Goal: Check status: Check status

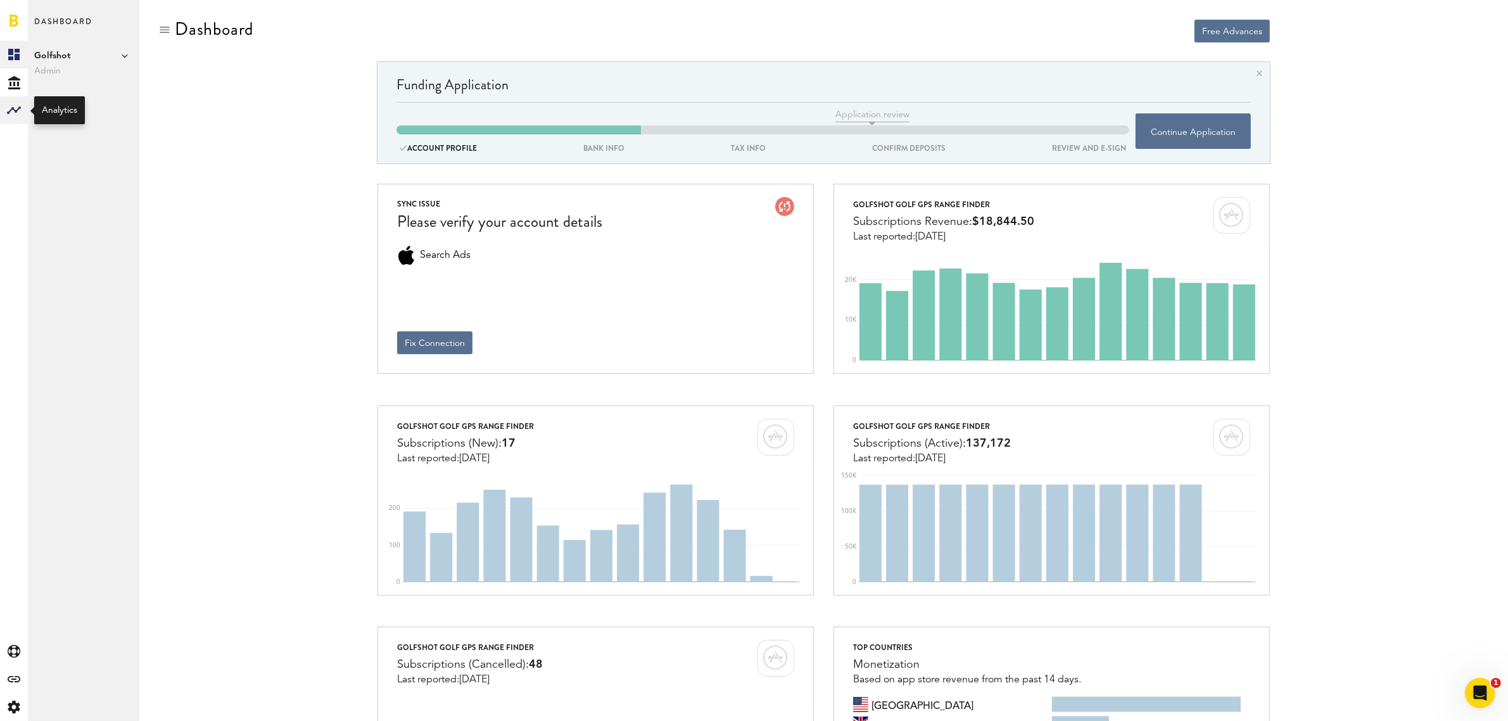
click at [11, 115] on rect at bounding box center [13, 110] width 15 height 15
click at [48, 51] on link "Monetization" at bounding box center [83, 55] width 111 height 28
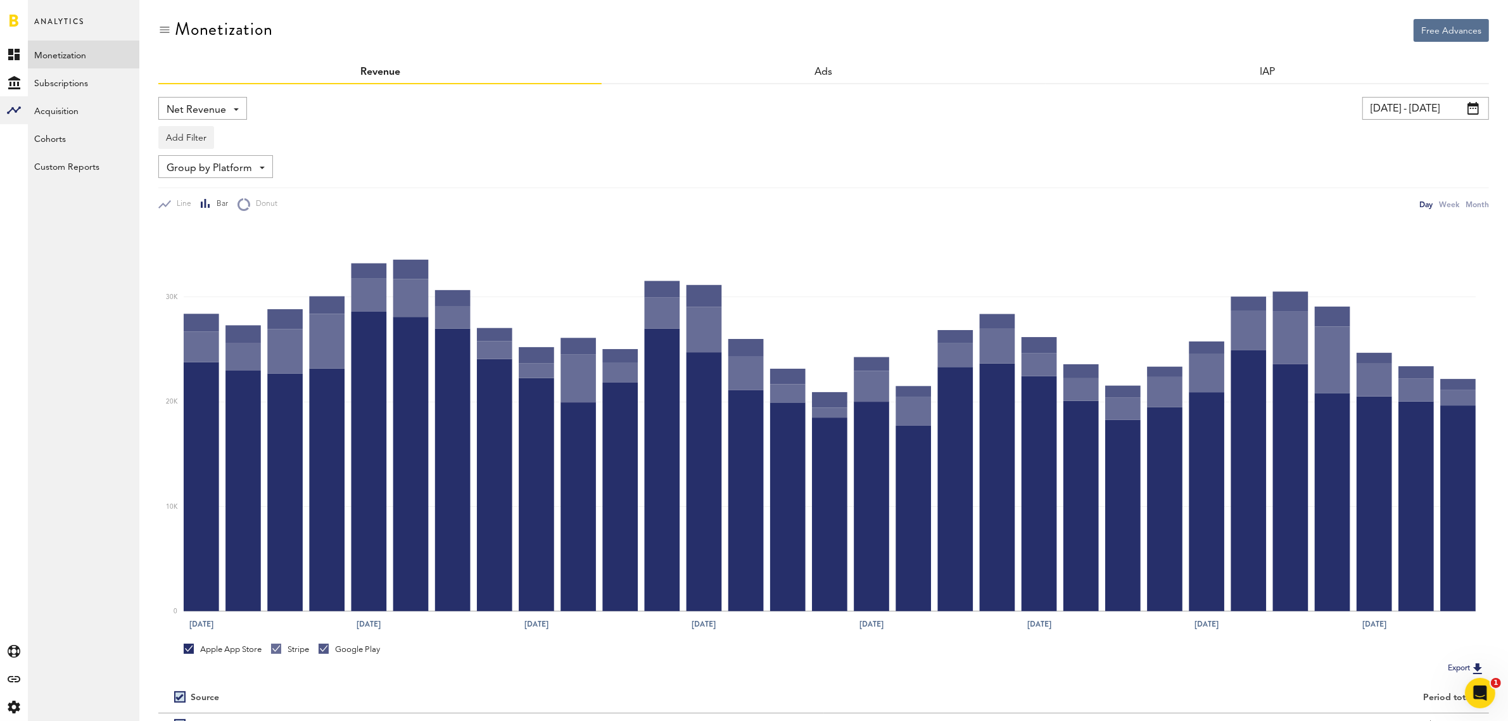
click at [1483, 103] on input "[DATE] - [DATE]" at bounding box center [1426, 108] width 127 height 23
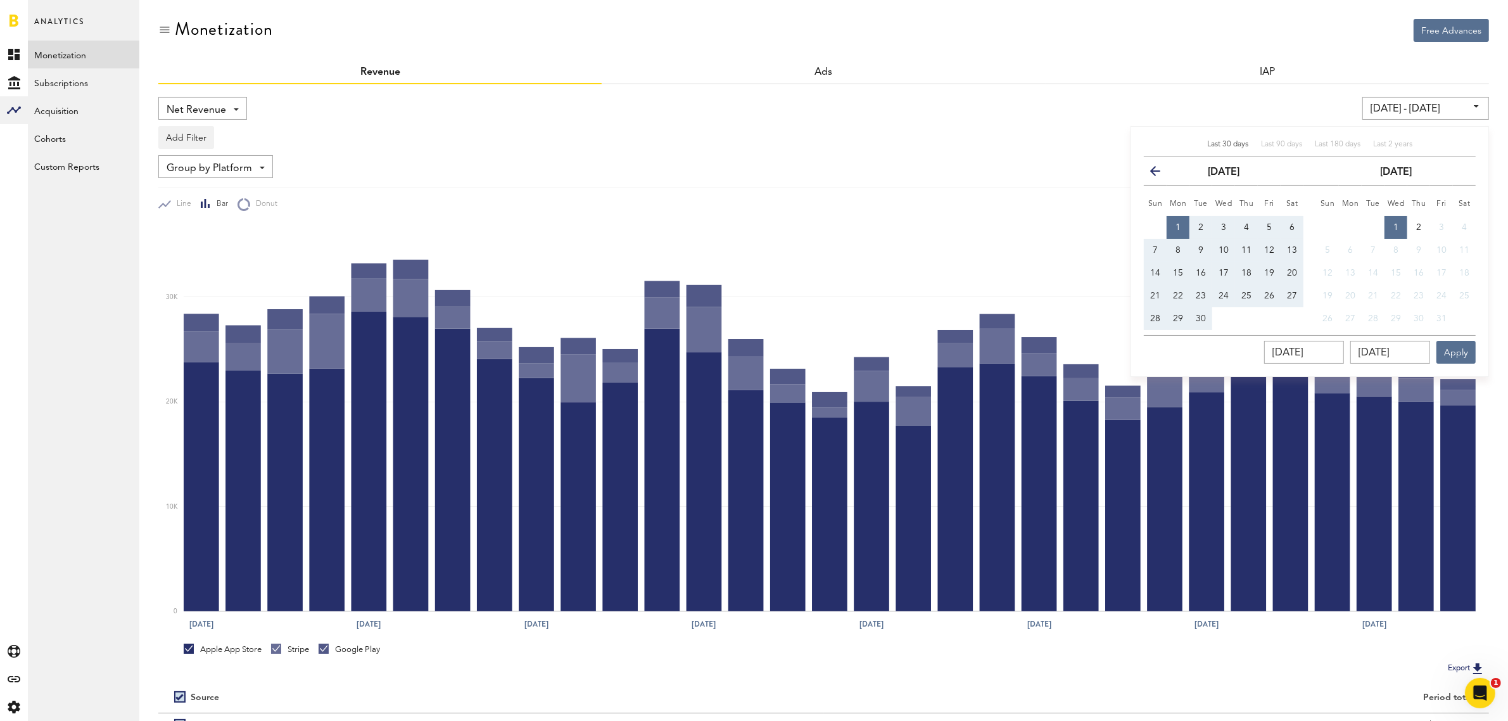
click at [1160, 174] on icon "button" at bounding box center [1160, 174] width 0 height 0
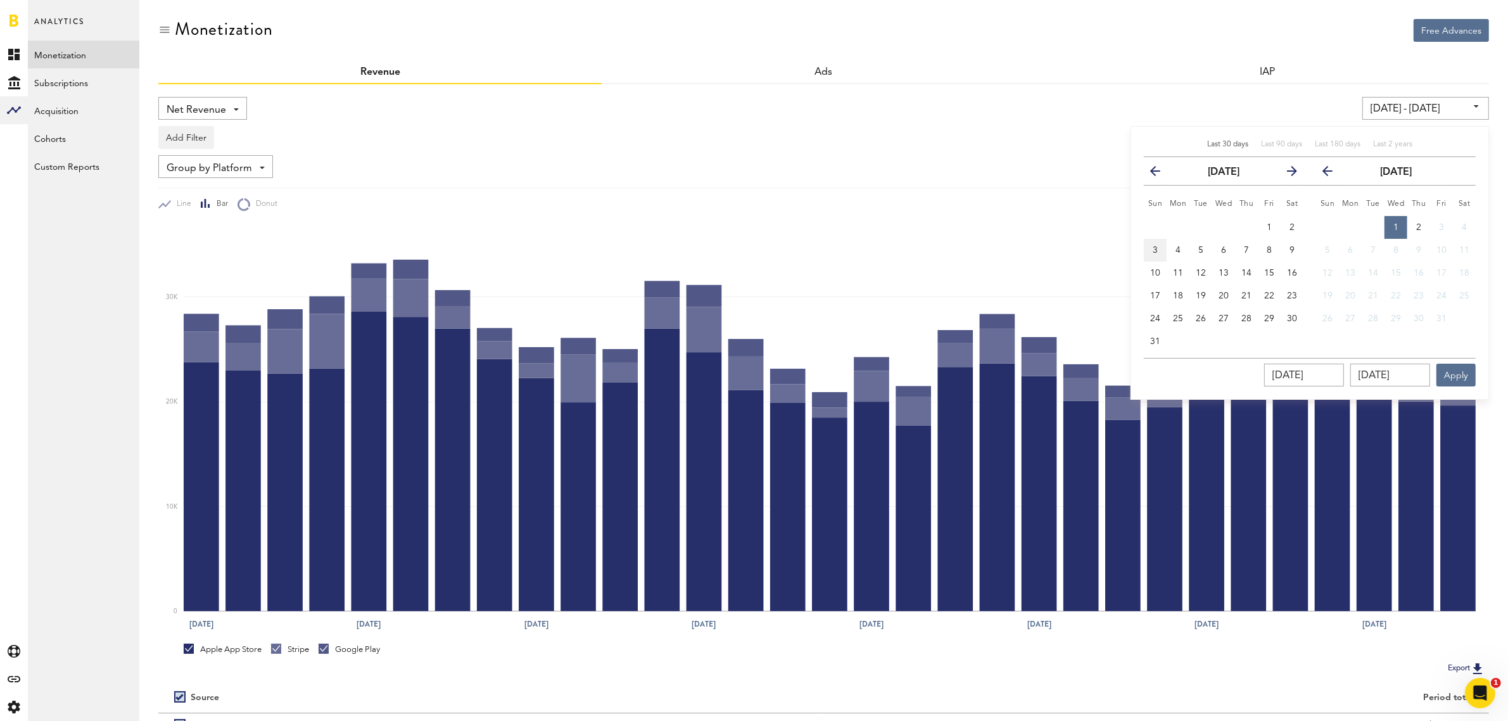
click at [1164, 248] on button "3" at bounding box center [1155, 250] width 23 height 23
type input "[DATE] - [DATE]"
type input "[DATE]"
click at [1290, 320] on span "30" at bounding box center [1292, 318] width 10 height 9
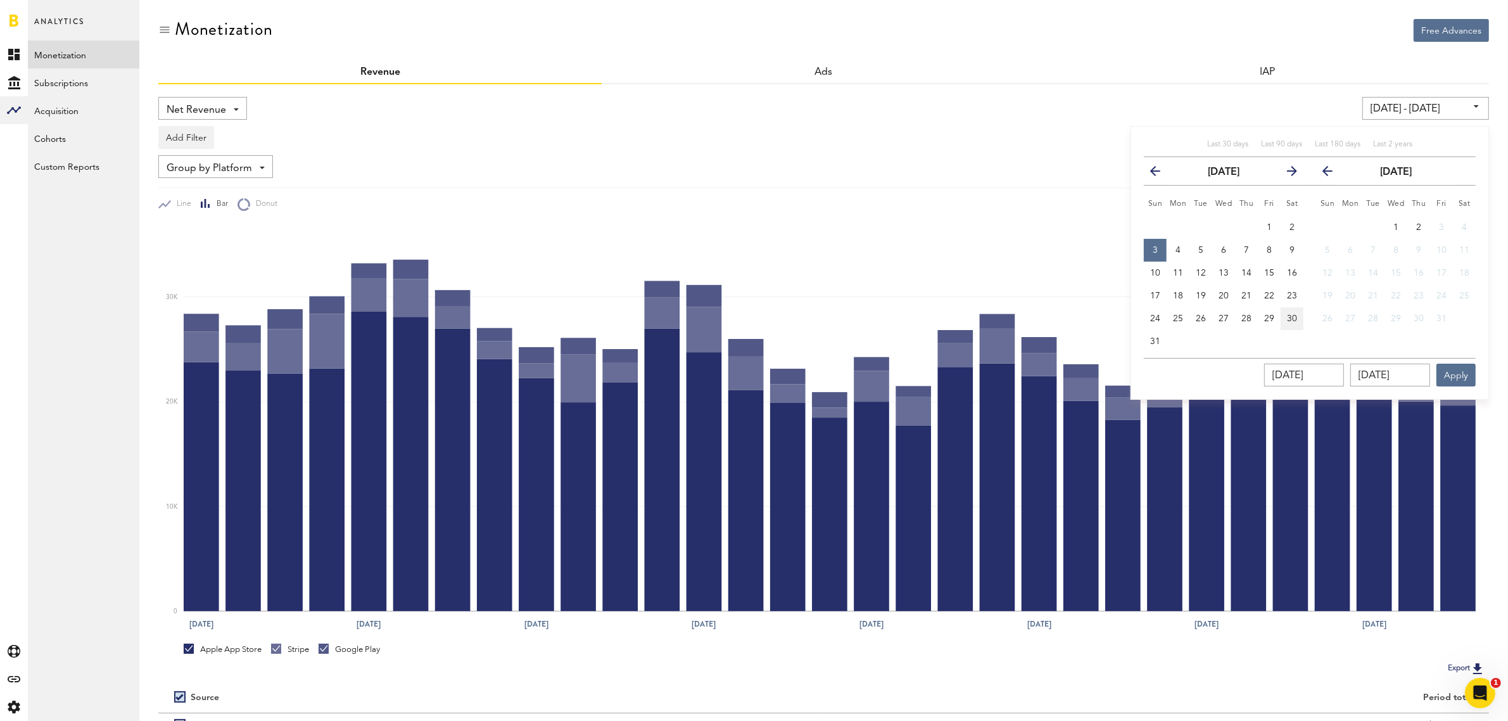
type input "[DATE] - [DATE]"
type input "[DATE]"
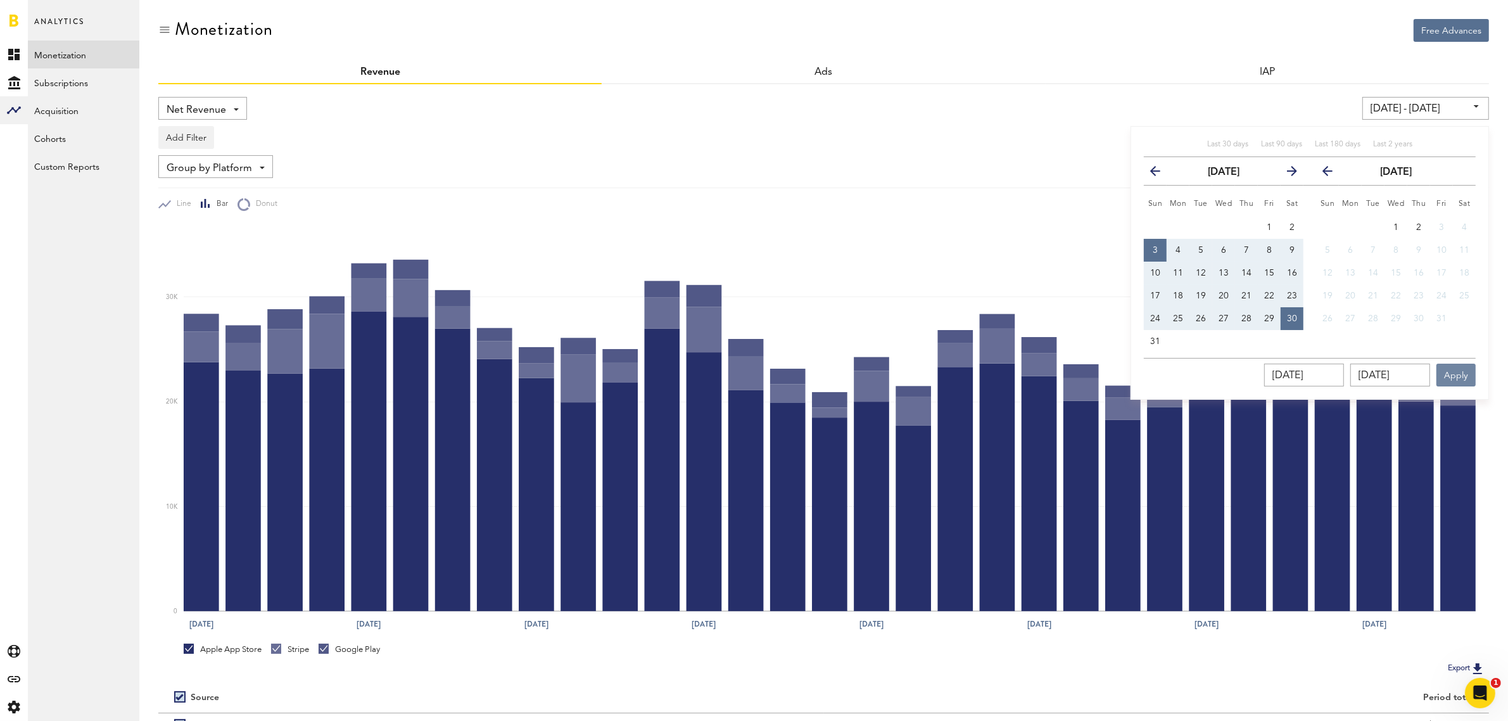
click at [1467, 378] on button "Apply" at bounding box center [1456, 375] width 39 height 23
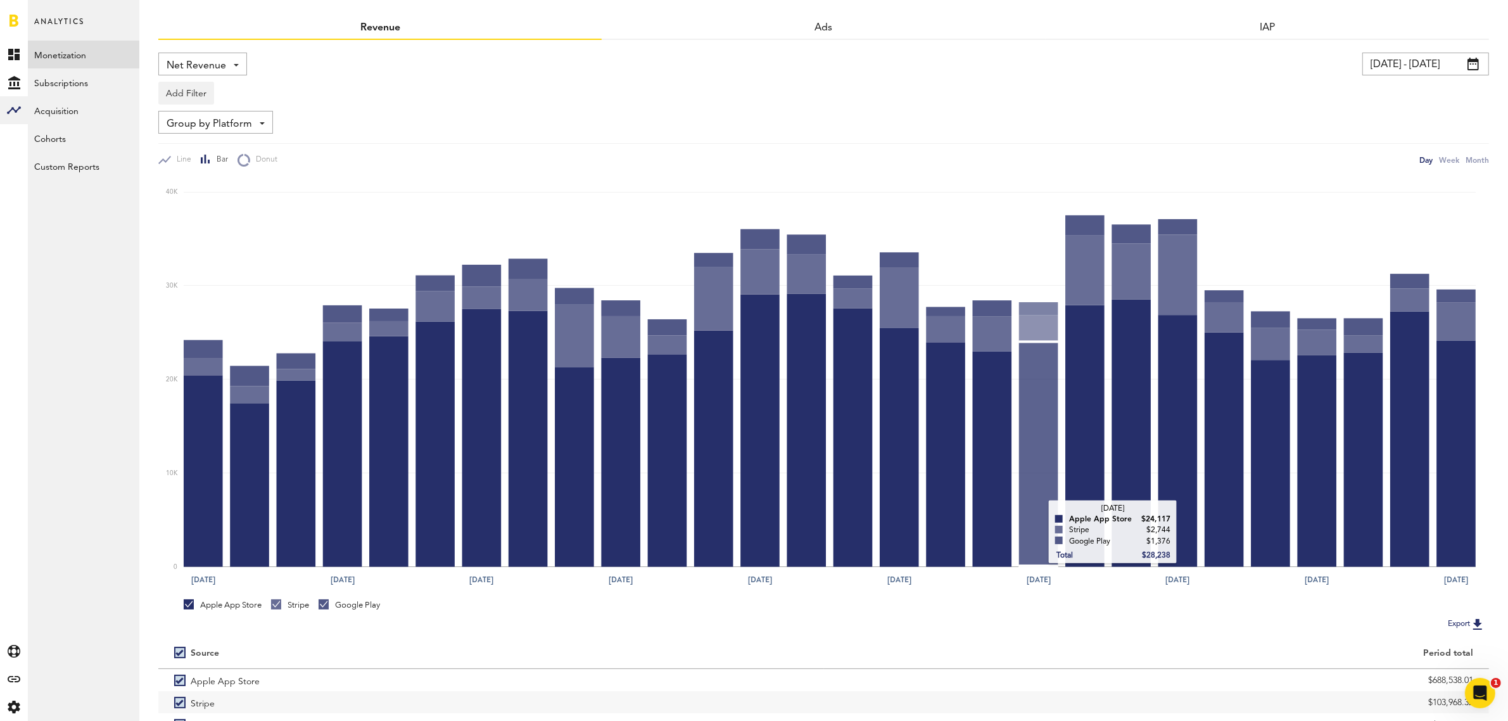
scroll to position [79, 0]
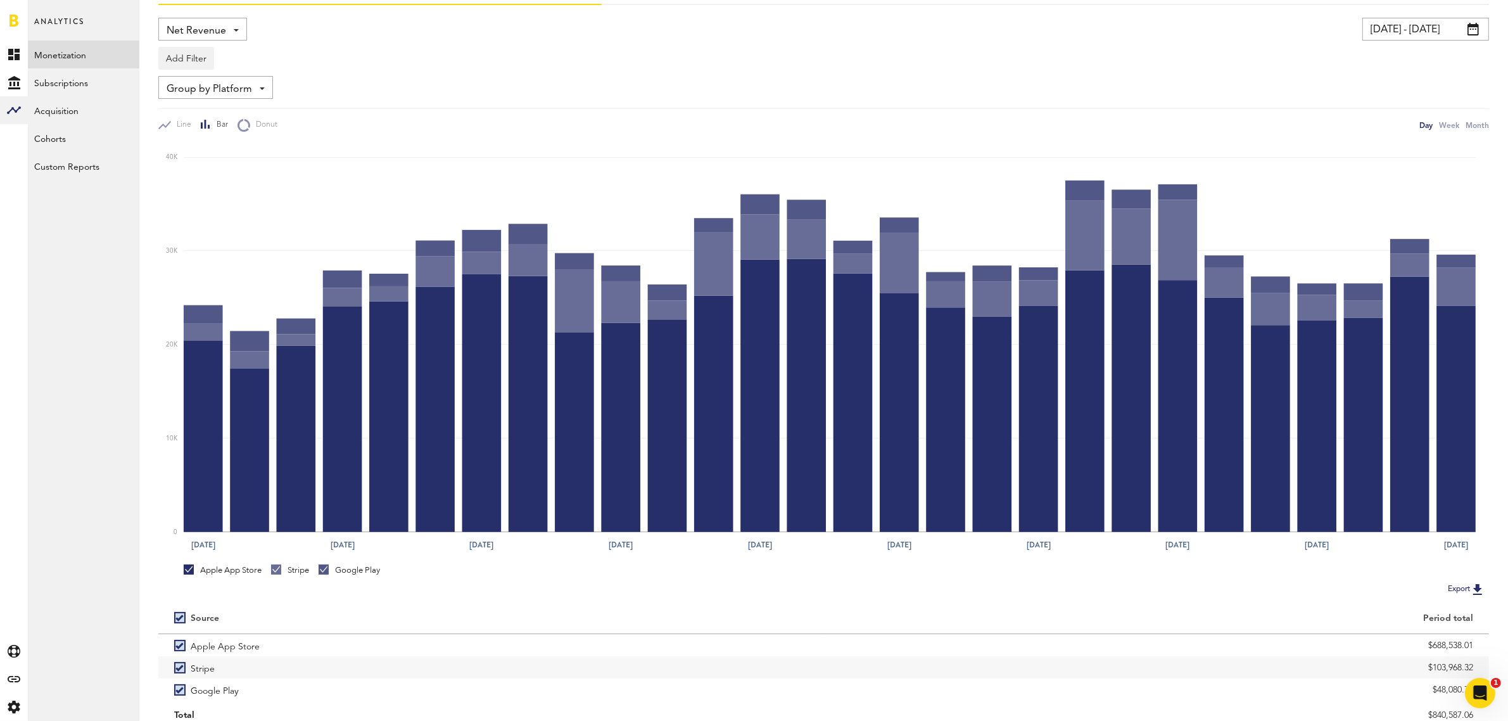
click at [1465, 24] on input "[DATE] - [DATE]" at bounding box center [1426, 29] width 127 height 23
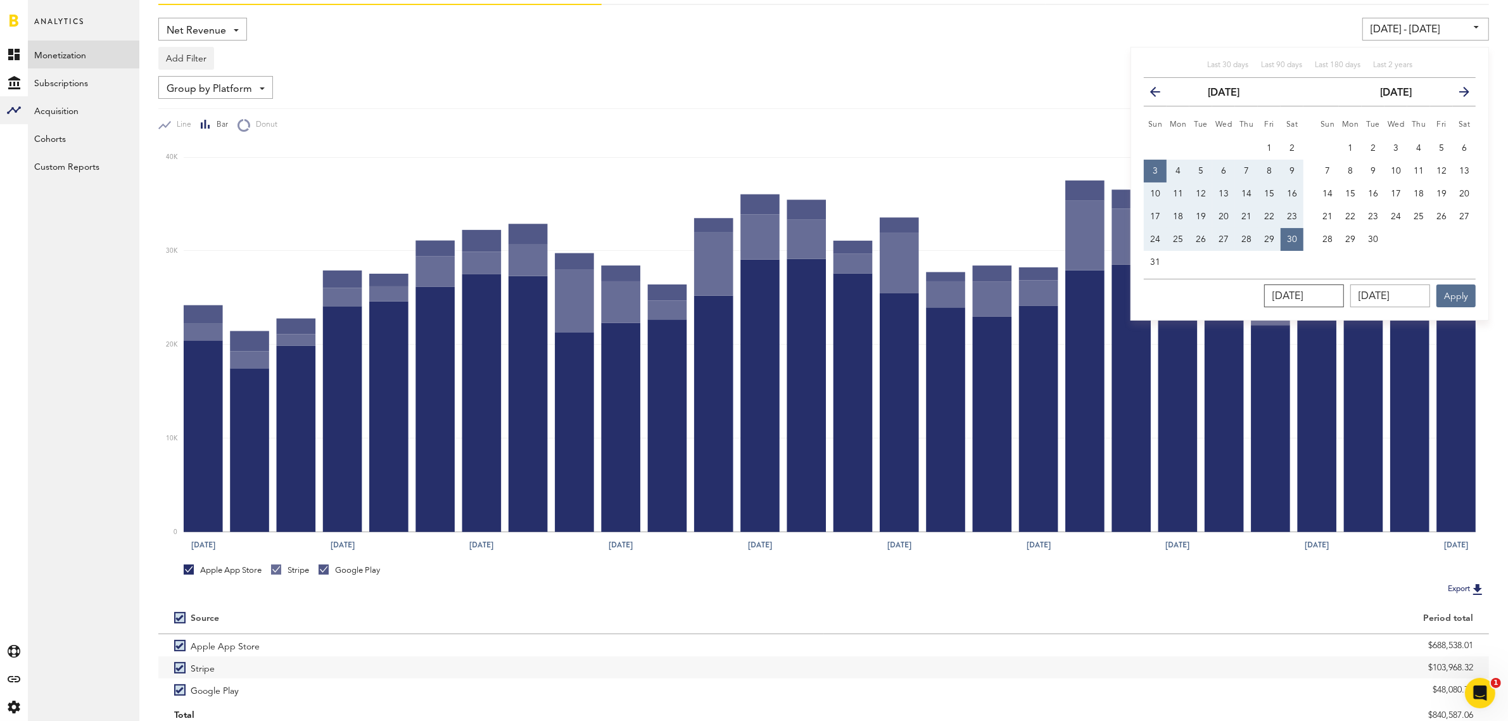
click at [1325, 298] on input "[DATE]" at bounding box center [1304, 295] width 80 height 23
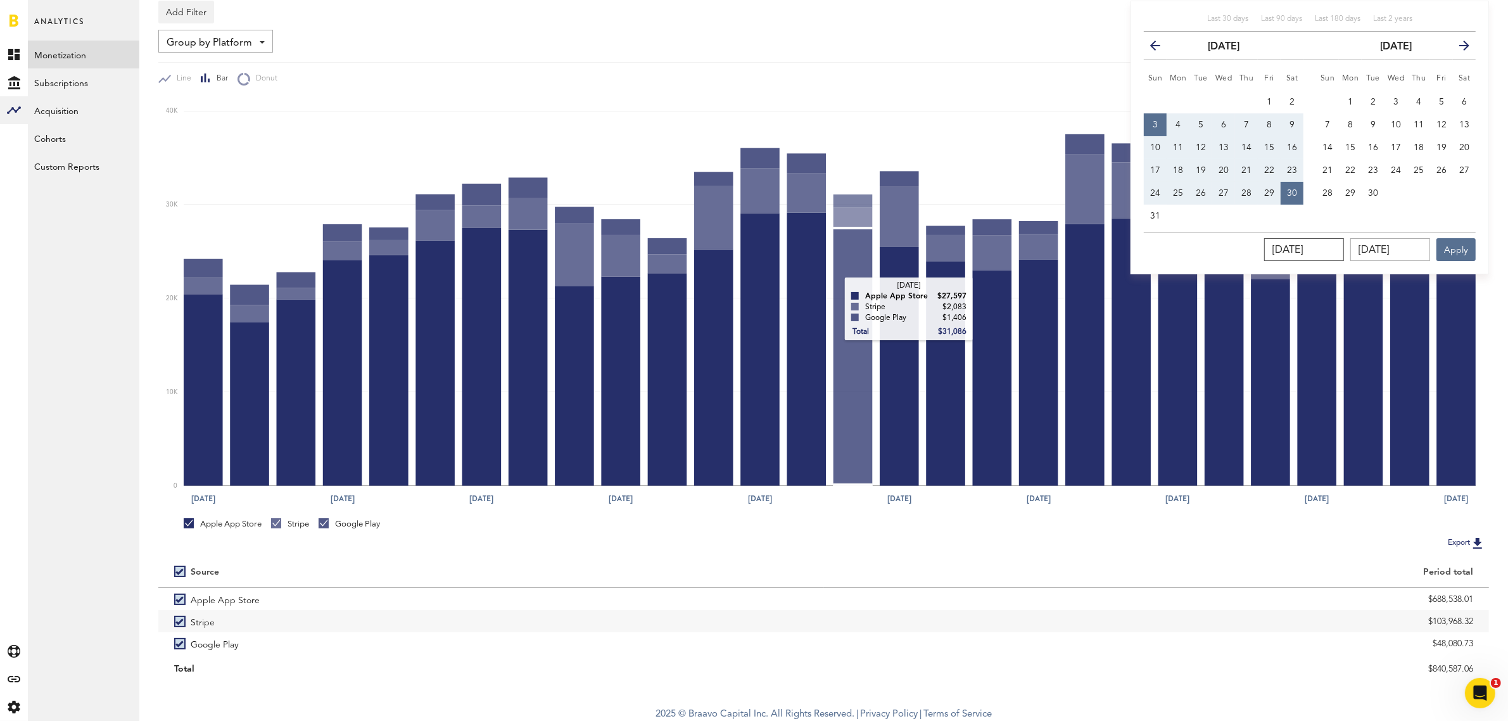
scroll to position [128, 0]
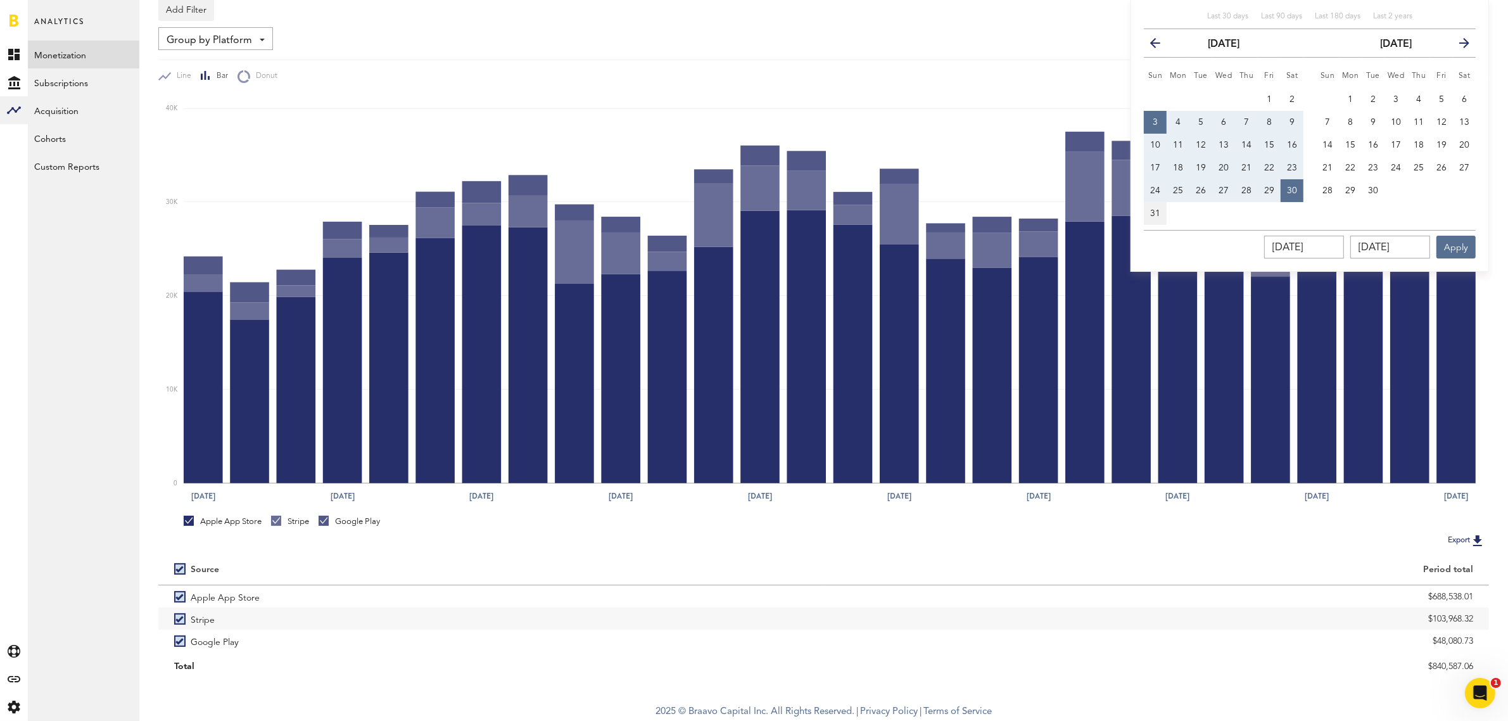
click at [1148, 214] on button "31" at bounding box center [1155, 213] width 23 height 23
type input "[DATE] - [DATE]"
type input "[DATE]"
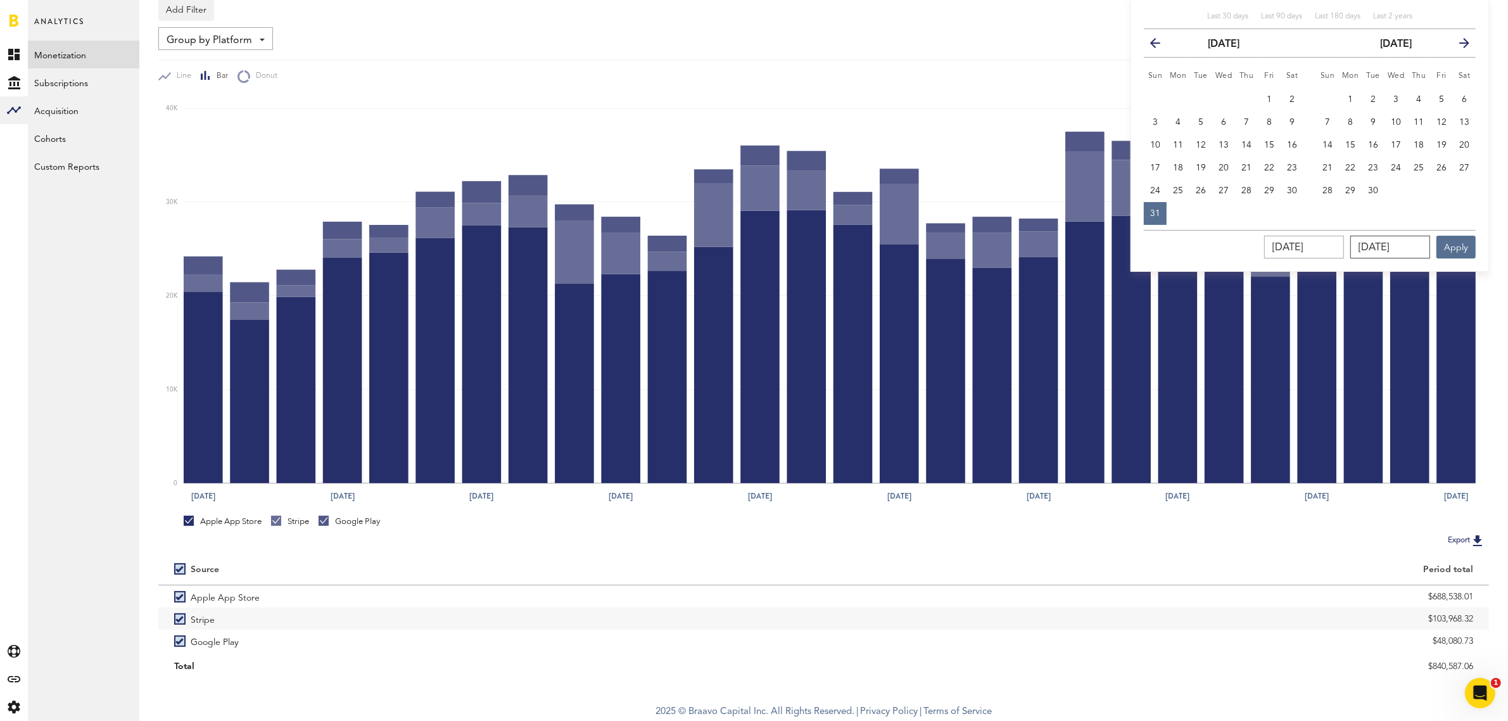
click at [1408, 252] on input "[DATE]" at bounding box center [1390, 247] width 80 height 23
click at [1466, 252] on button "Apply" at bounding box center [1456, 247] width 39 height 23
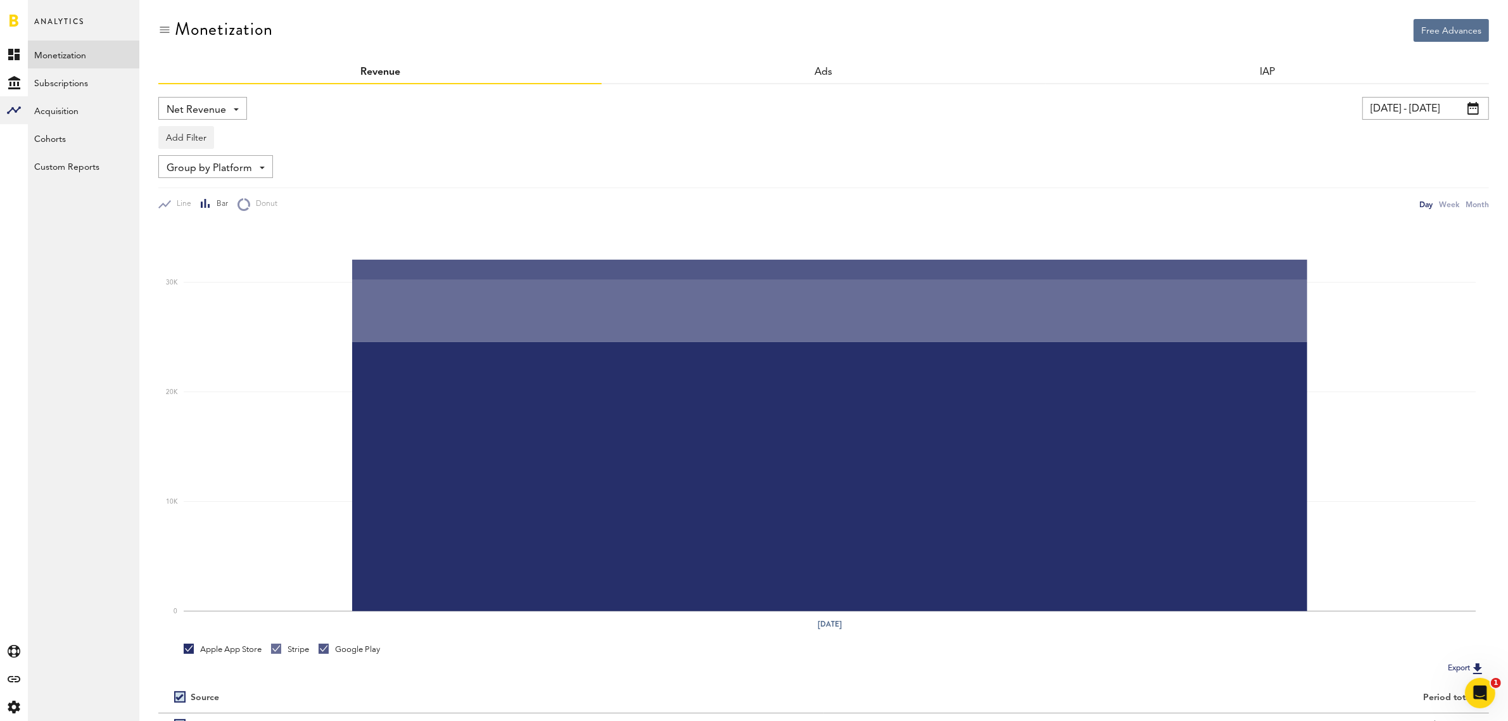
click at [1480, 105] on input "[DATE] - [DATE]" at bounding box center [1426, 108] width 127 height 23
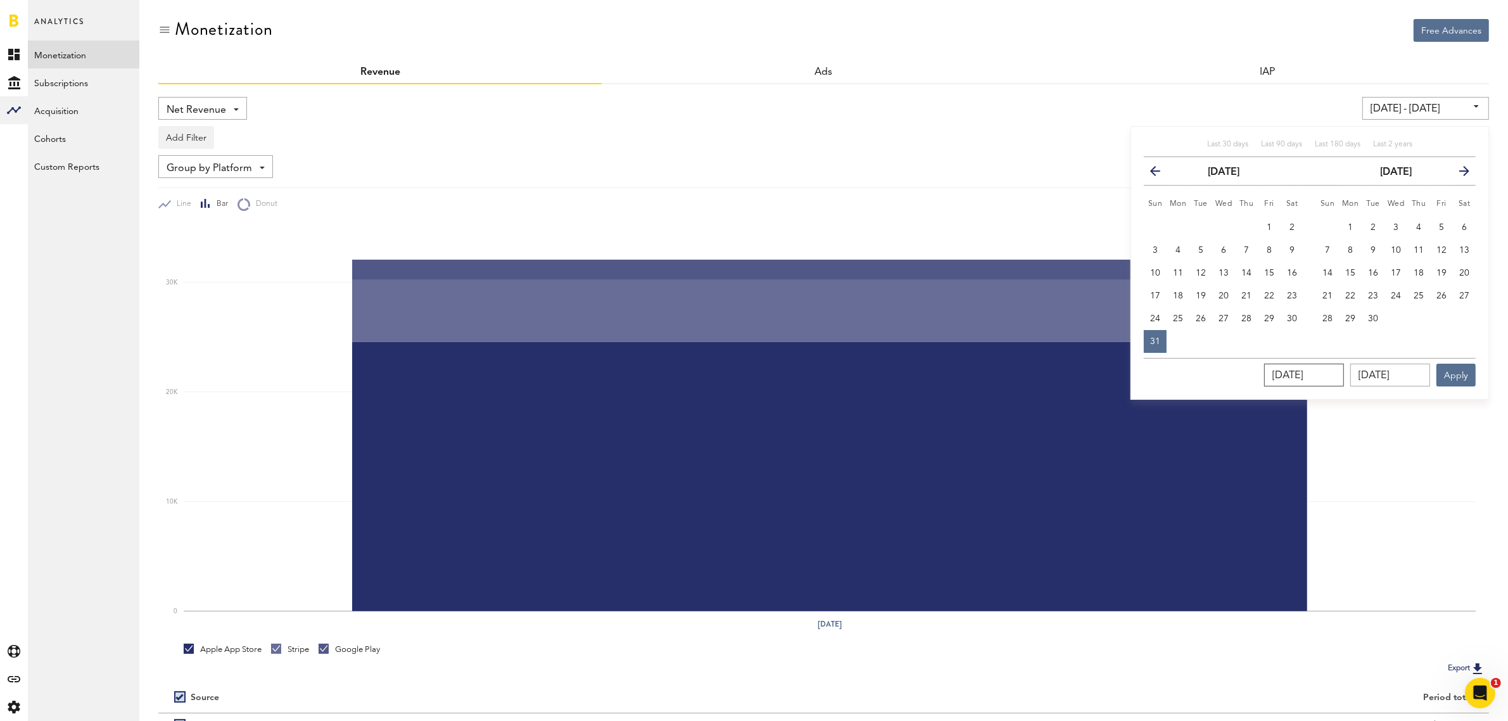
click at [1335, 369] on input "[DATE]" at bounding box center [1304, 375] width 80 height 23
click at [1352, 223] on span "1" at bounding box center [1350, 227] width 5 height 9
type input "[DATE] - [DATE]"
type input "[DATE]"
click at [1306, 375] on input "[DATE]" at bounding box center [1304, 375] width 80 height 23
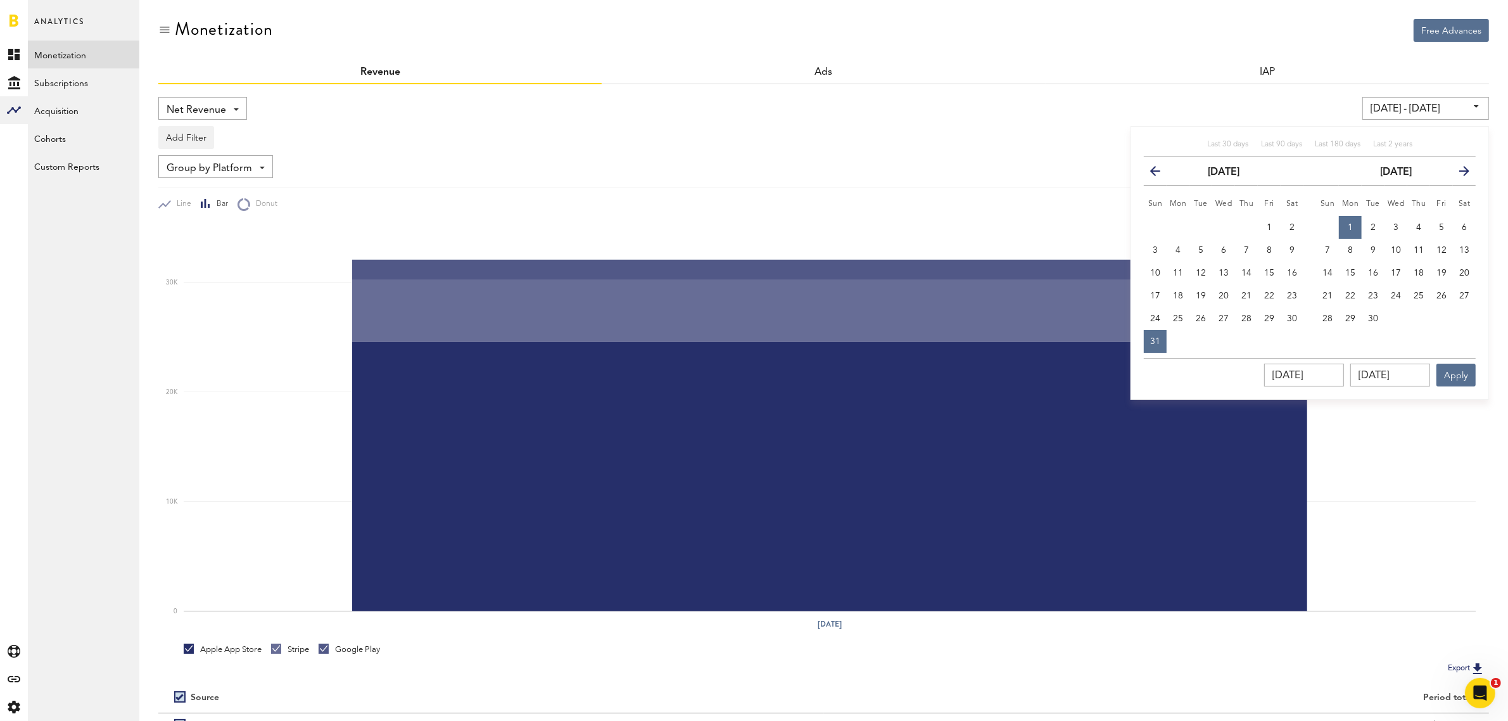
click at [1354, 232] on button "1" at bounding box center [1350, 227] width 23 height 23
drag, startPoint x: 1347, startPoint y: 376, endPoint x: 1129, endPoint y: 353, distance: 219.0
click at [1129, 353] on div "Net Revenue Net Revenue Gross Revenue Profit [DATE] - [DATE] Last 30 days Last …" at bounding box center [823, 451] width 1331 height 708
type input "[DATE] - [DATE]"
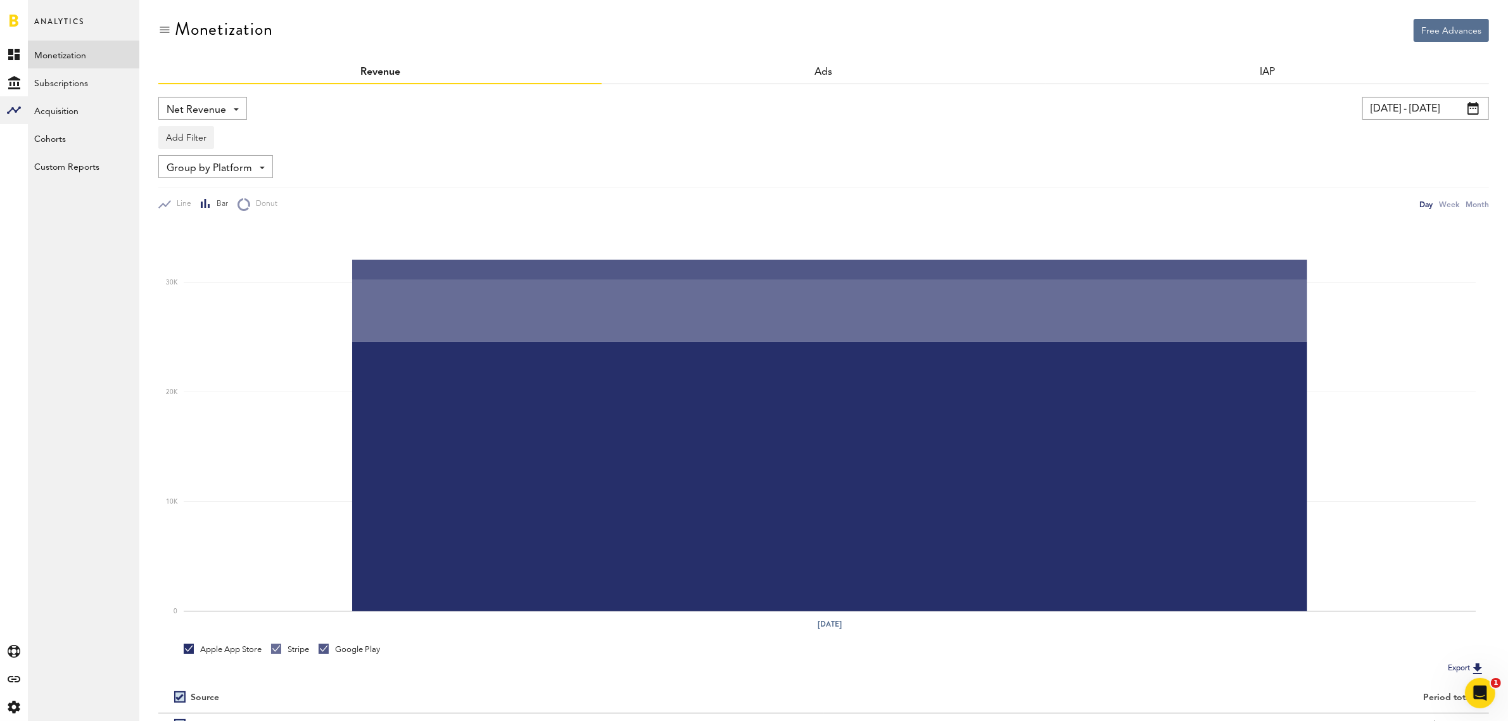
click at [1433, 110] on input "[DATE] - [DATE]" at bounding box center [1426, 108] width 127 height 23
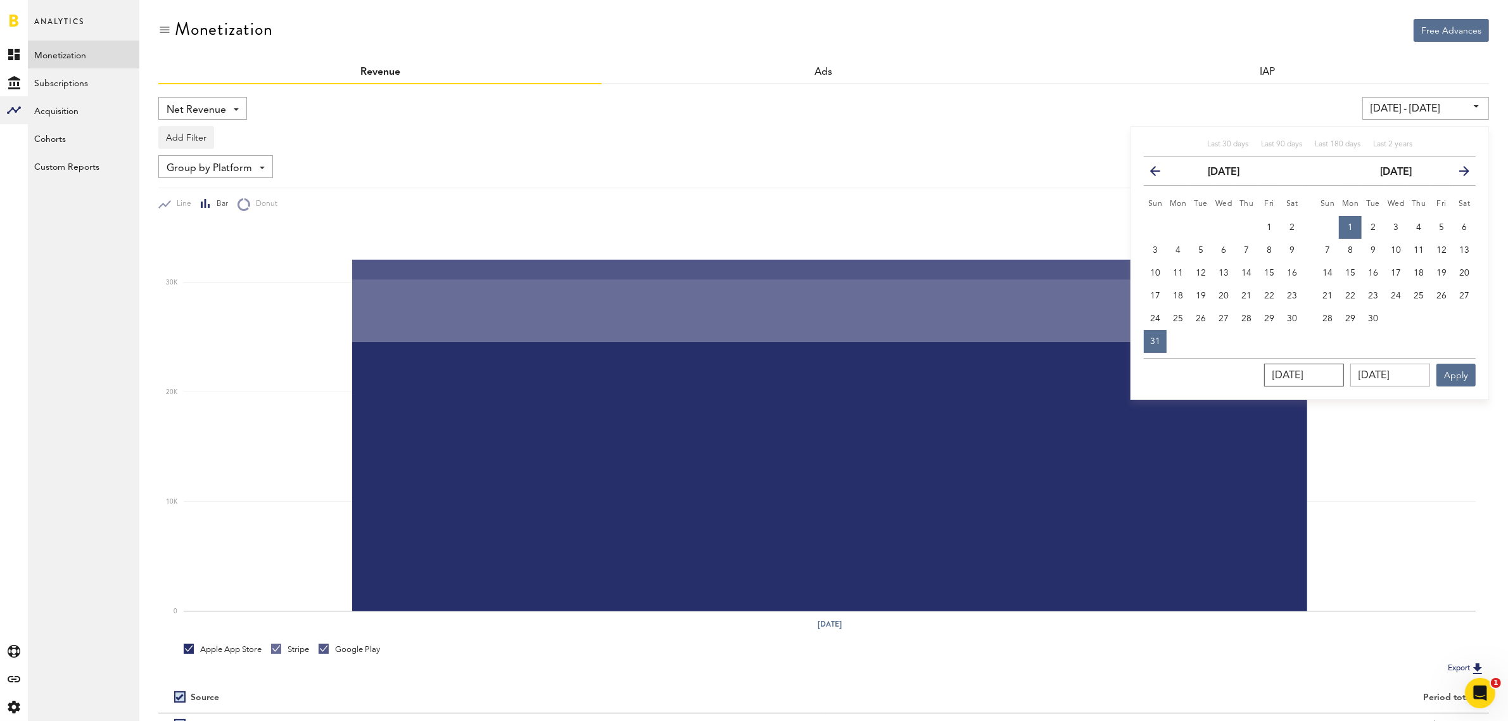
click at [1307, 381] on input "[DATE]" at bounding box center [1304, 375] width 80 height 23
click at [1354, 232] on button "1" at bounding box center [1350, 227] width 23 height 23
drag, startPoint x: 1323, startPoint y: 375, endPoint x: 1082, endPoint y: 346, distance: 242.4
click at [1097, 355] on div "Net Revenue Net Revenue Gross Revenue Profit [DATE] - [DATE] Last 30 days Last …" at bounding box center [823, 451] width 1331 height 708
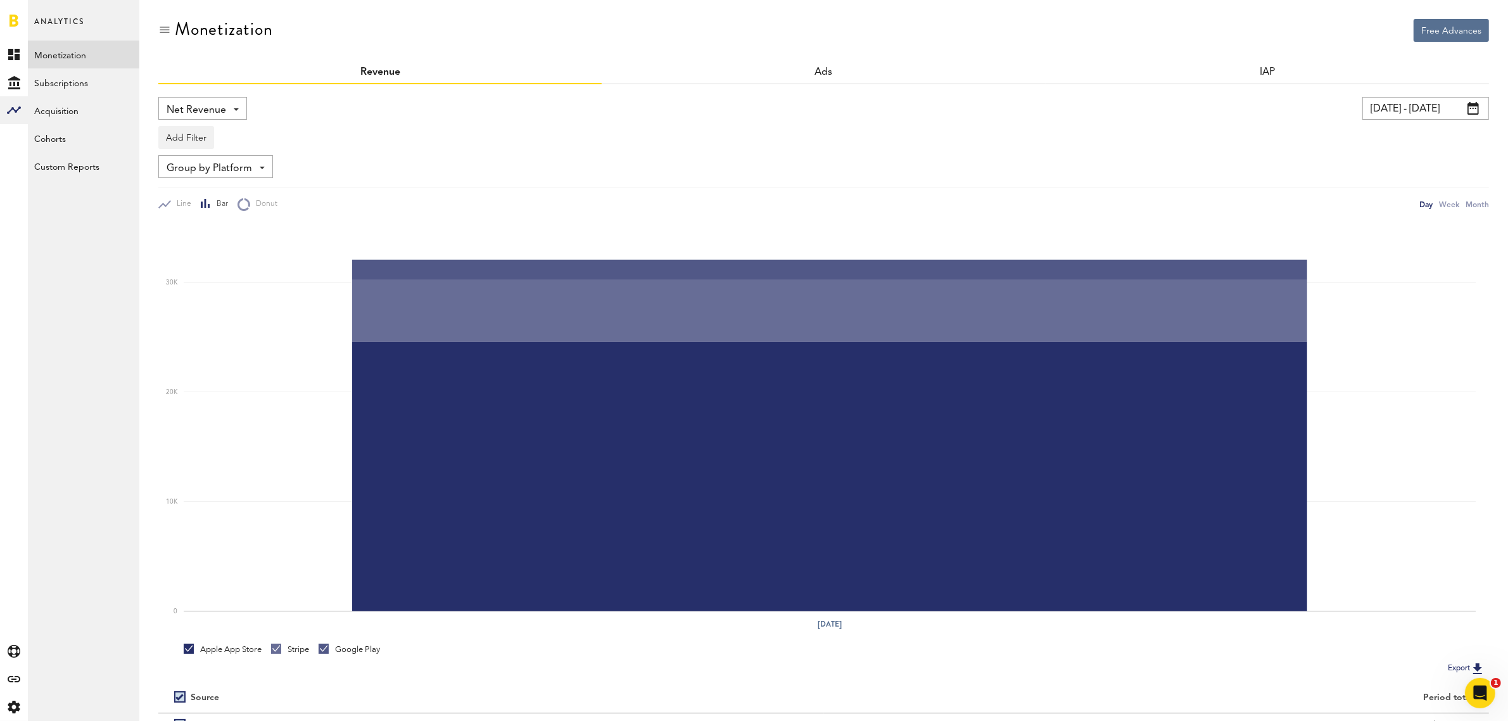
click at [1423, 105] on input "[DATE] - [DATE]" at bounding box center [1426, 108] width 127 height 23
type input "[DATE] - [DATE]"
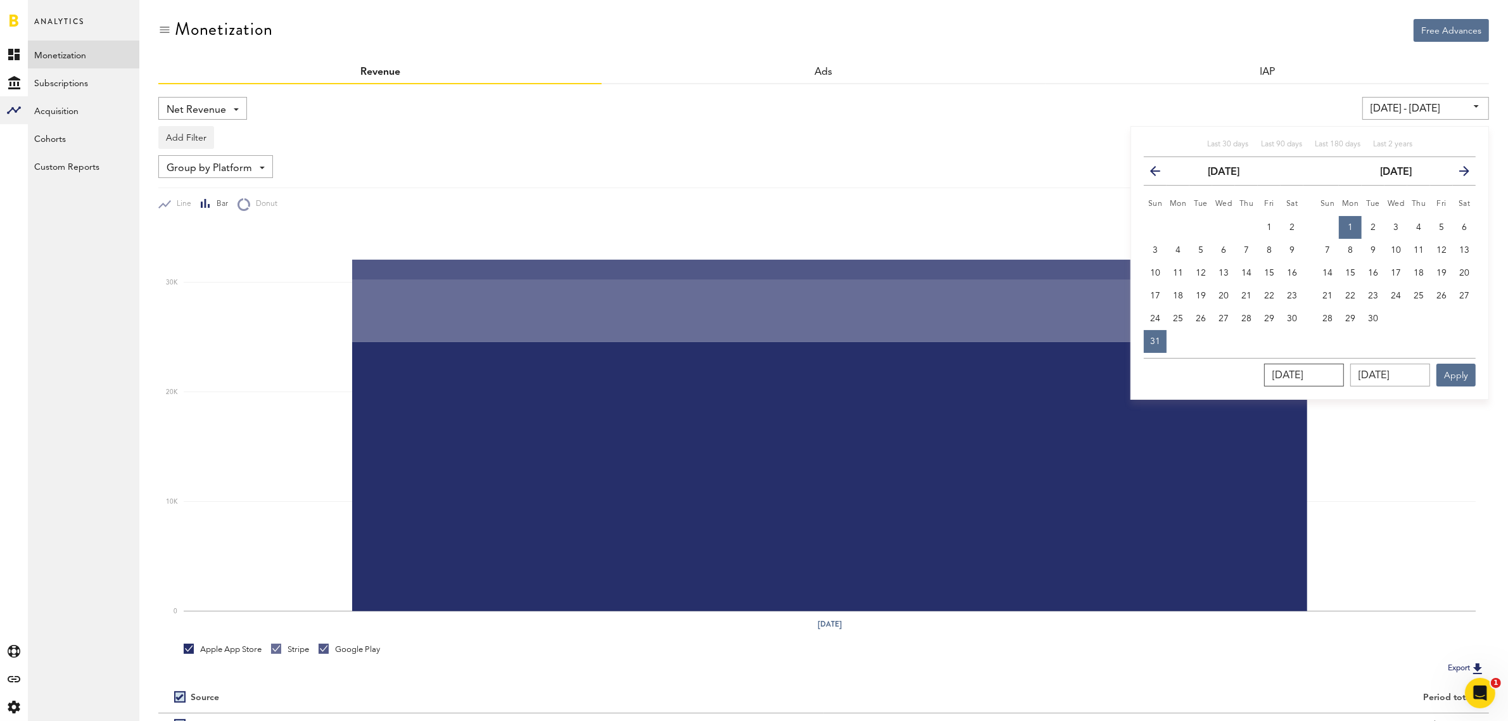
drag, startPoint x: 1342, startPoint y: 378, endPoint x: 1213, endPoint y: 360, distance: 129.8
click at [1213, 360] on div "[DATE] [DATE] Apply" at bounding box center [1310, 372] width 332 height 29
type input "09/01/202_"
type input "[DATE] - [DATE]"
type input "[DATE]"
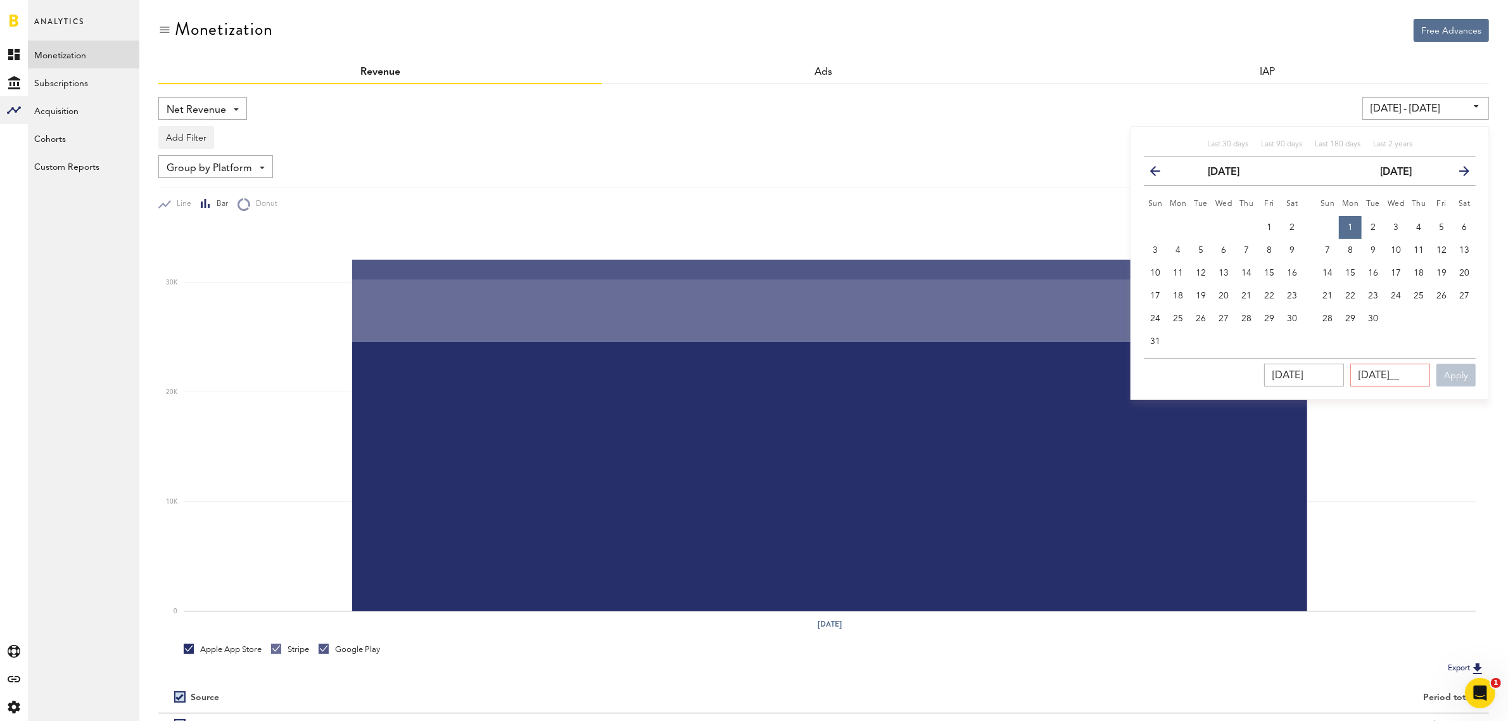
type input "09/30/202_"
type input "[DATE] - [DATE]"
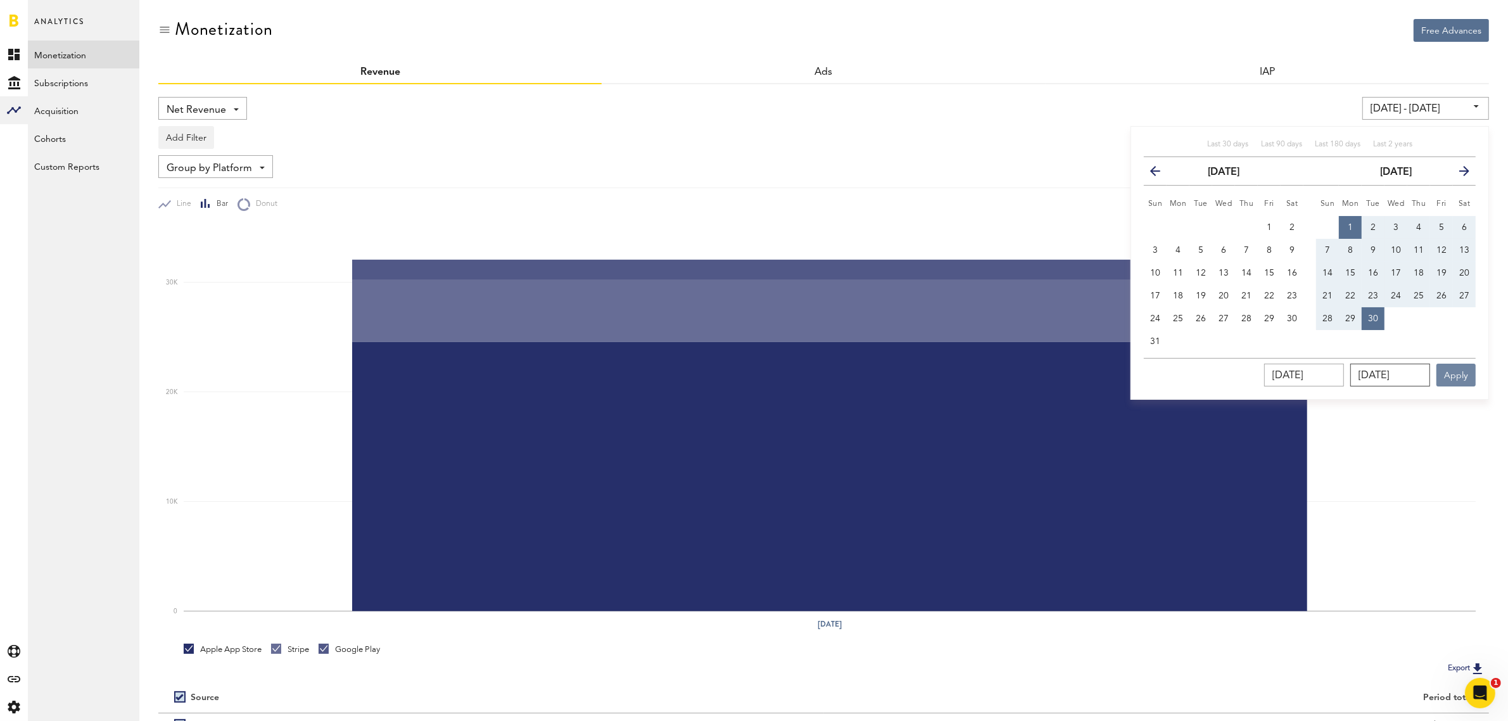
type input "[DATE]"
click at [1449, 372] on button "Apply" at bounding box center [1456, 375] width 39 height 23
